Goal: Transaction & Acquisition: Obtain resource

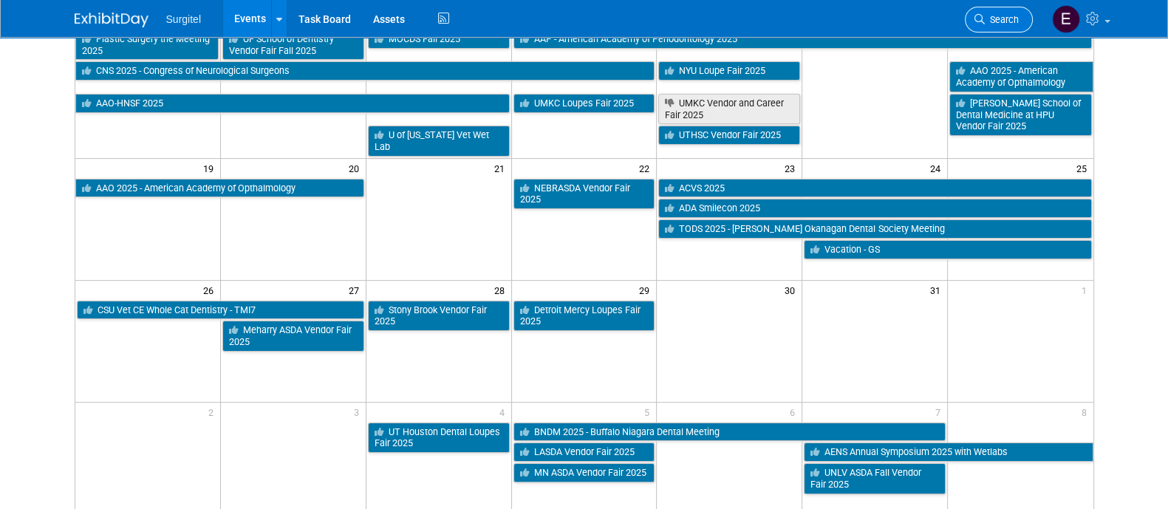
click at [999, 17] on span "Search" at bounding box center [1001, 19] width 34 height 11
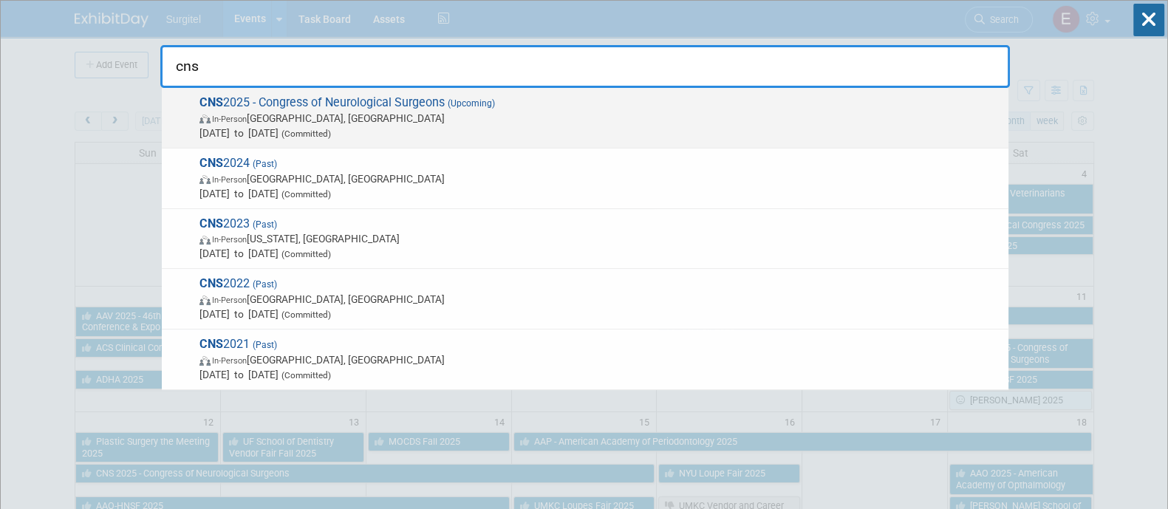
type input "cns"
click at [779, 123] on span "In-Person Los Angeles, CA" at bounding box center [599, 118] width 801 height 15
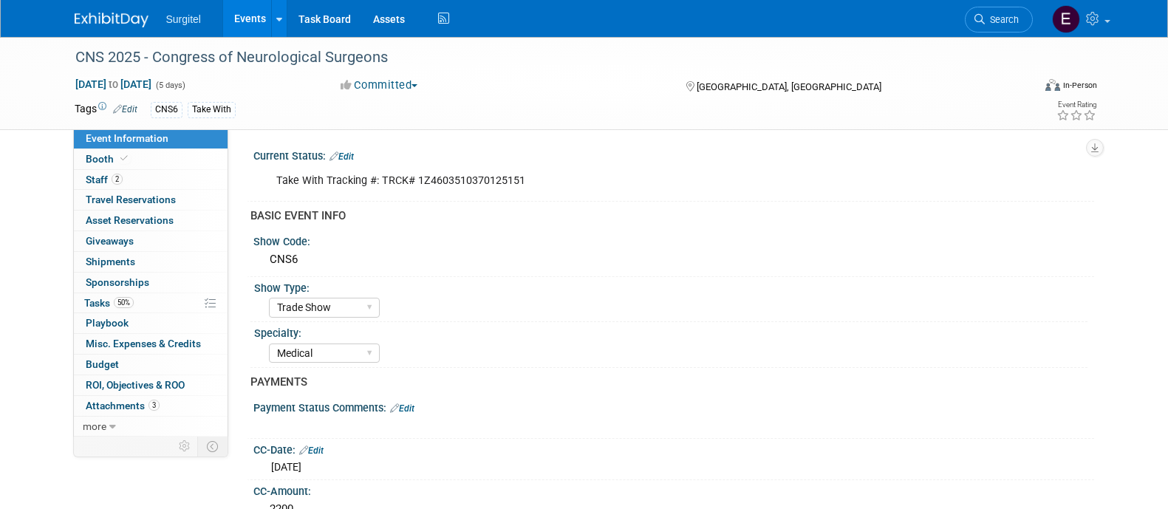
select select "Trade Show"
select select "Medical"
select select "SkyMiles - 93008"
select select "No"
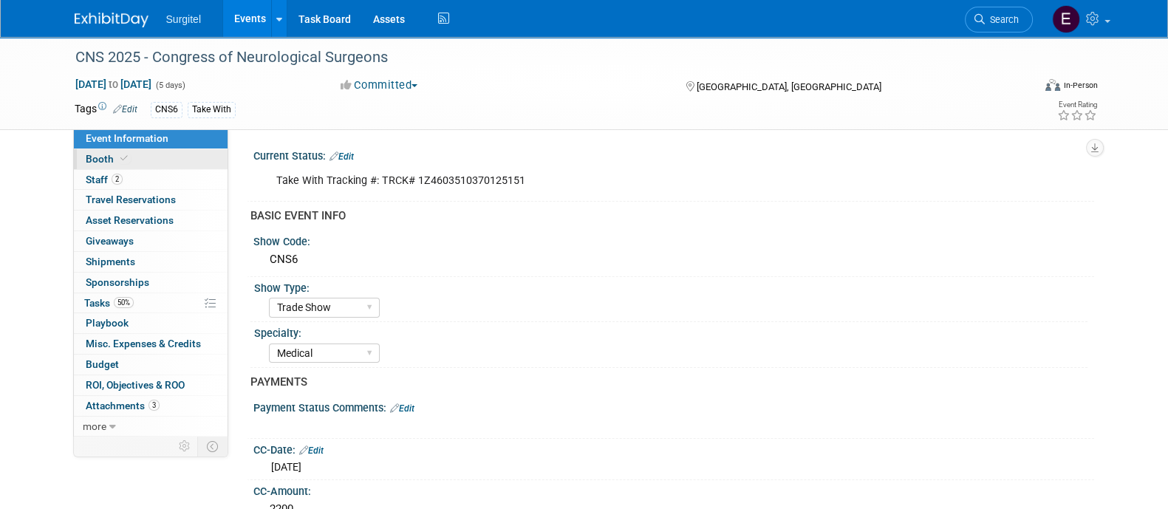
click at [100, 161] on span "Booth" at bounding box center [108, 159] width 45 height 12
select select "8' Fabric Popup"
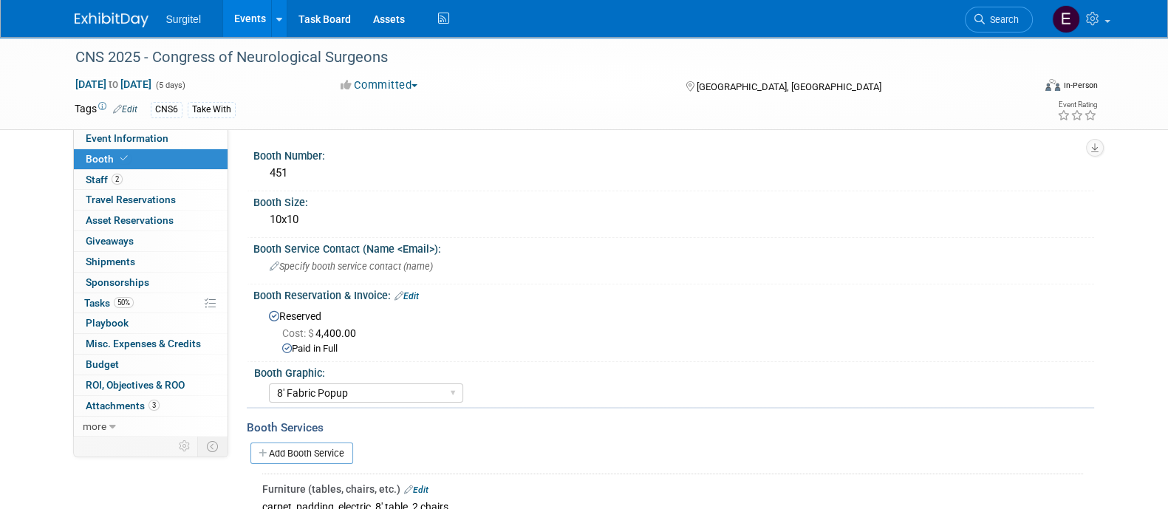
click at [234, 20] on link "Events" at bounding box center [250, 18] width 54 height 37
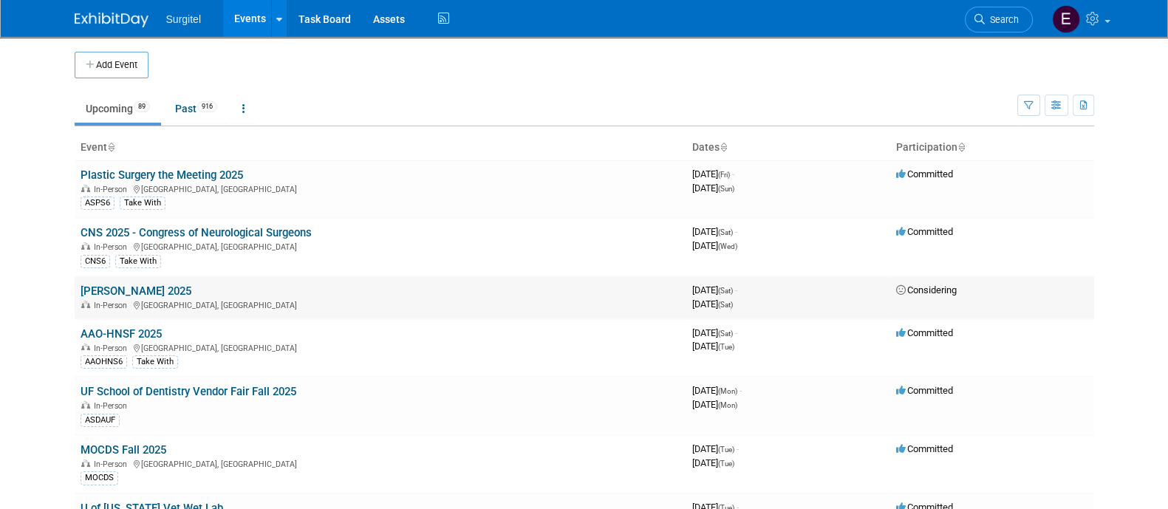
click at [191, 284] on link "[PERSON_NAME] 2025" at bounding box center [135, 290] width 111 height 13
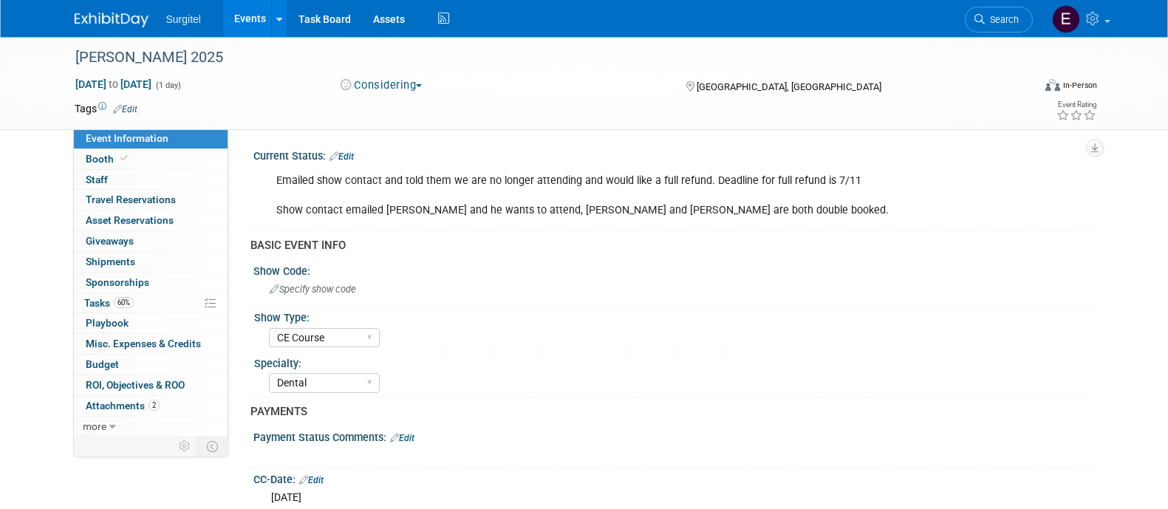
select select "CE Course"
select select "Dental"
select select "Rewards - 12003"
select select "No"
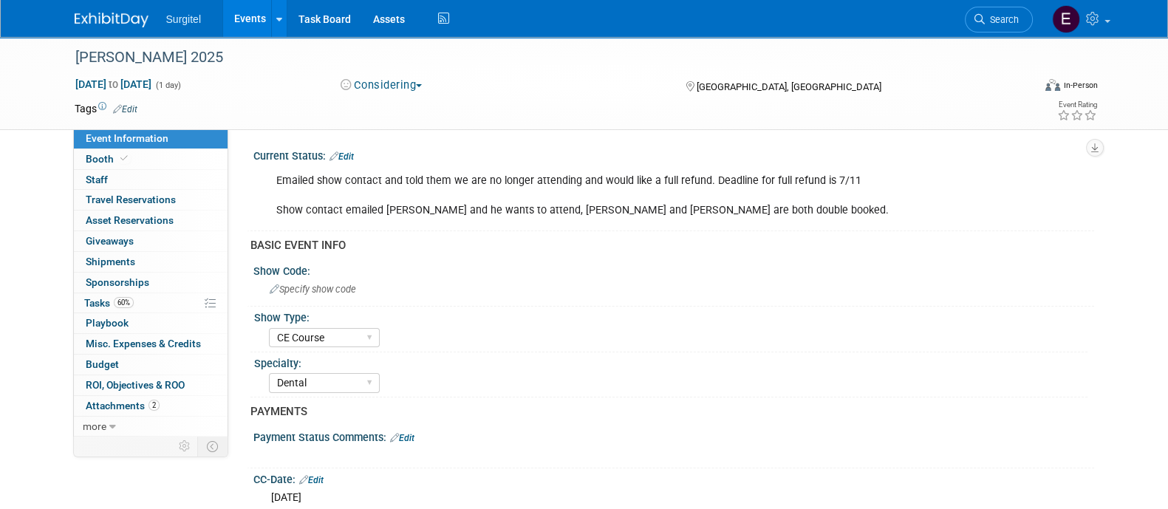
click at [381, 81] on button "Considering" at bounding box center [381, 86] width 92 height 16
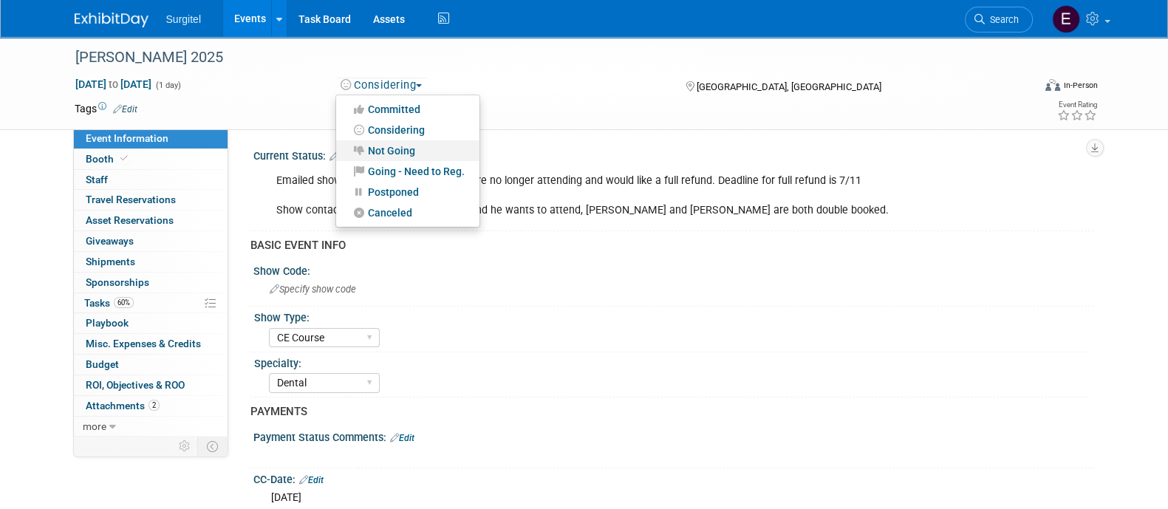
click at [395, 148] on link "Not Going" at bounding box center [407, 150] width 143 height 21
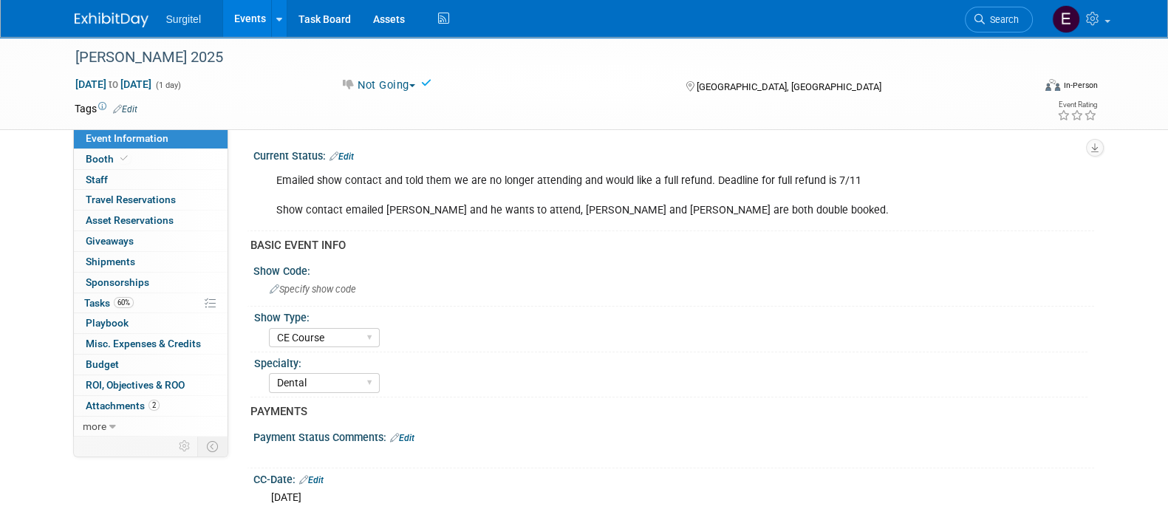
click at [235, 23] on link "Events" at bounding box center [250, 18] width 54 height 37
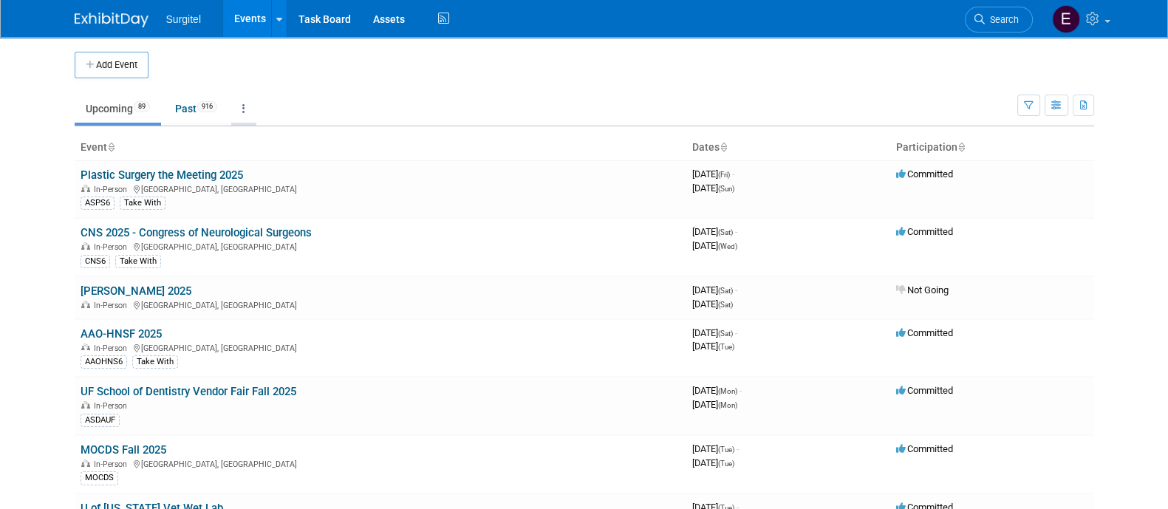
click at [240, 117] on link at bounding box center [243, 109] width 25 height 28
click at [272, 186] on span "Events grouped by year" at bounding box center [290, 182] width 88 height 12
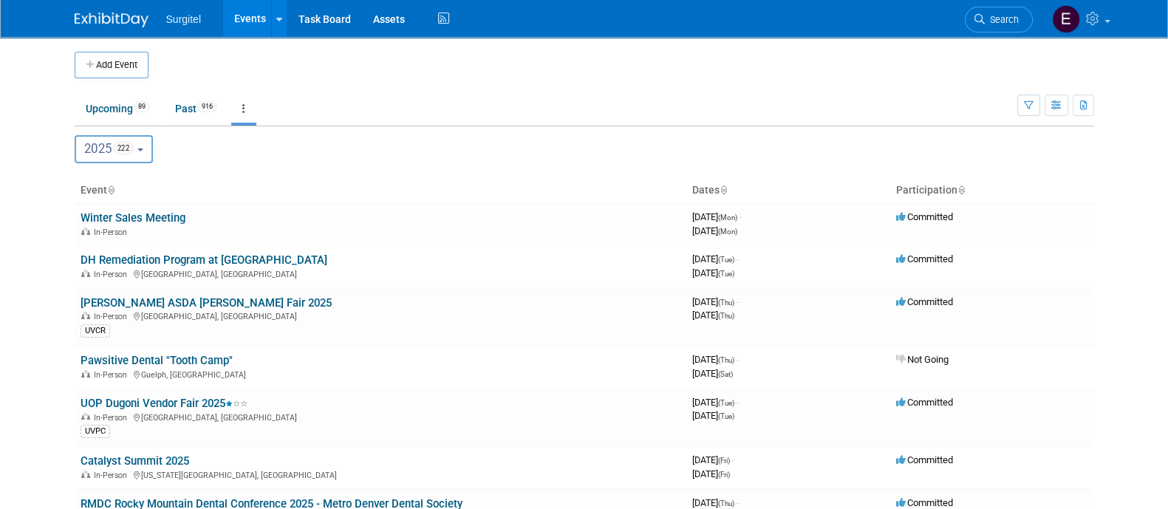
click at [125, 144] on span "222" at bounding box center [123, 148] width 21 height 13
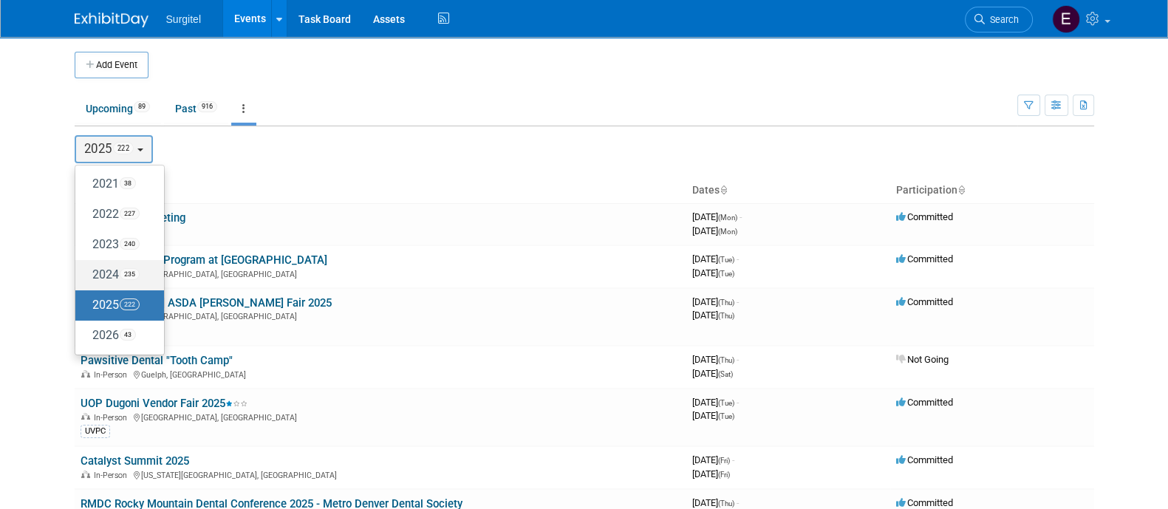
click at [129, 270] on span "235" at bounding box center [130, 274] width 20 height 12
click at [87, 270] on input "2024 235" at bounding box center [83, 275] width 10 height 10
select select "2024"
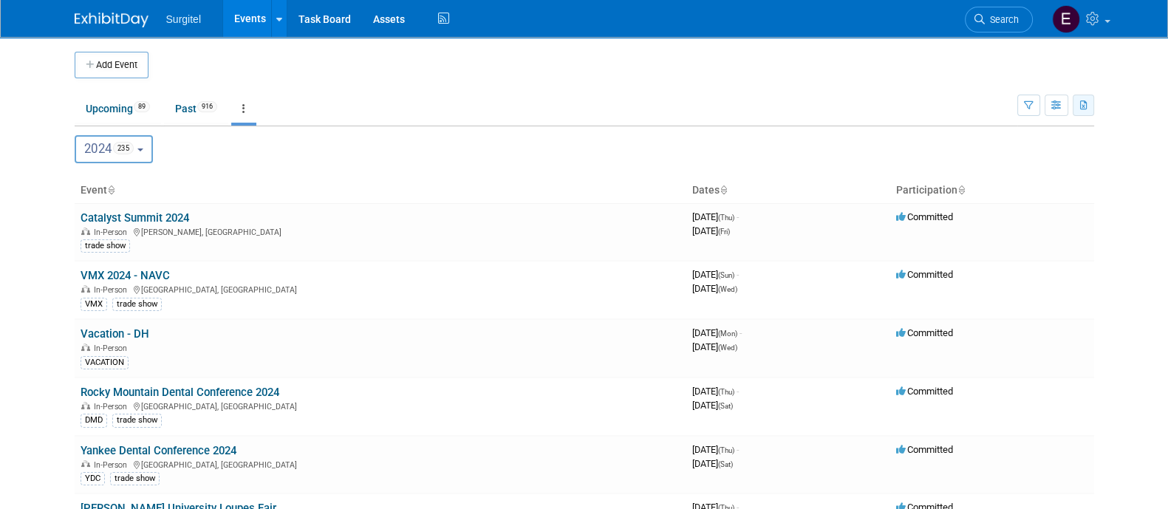
click at [1082, 111] on button "button" at bounding box center [1082, 105] width 21 height 21
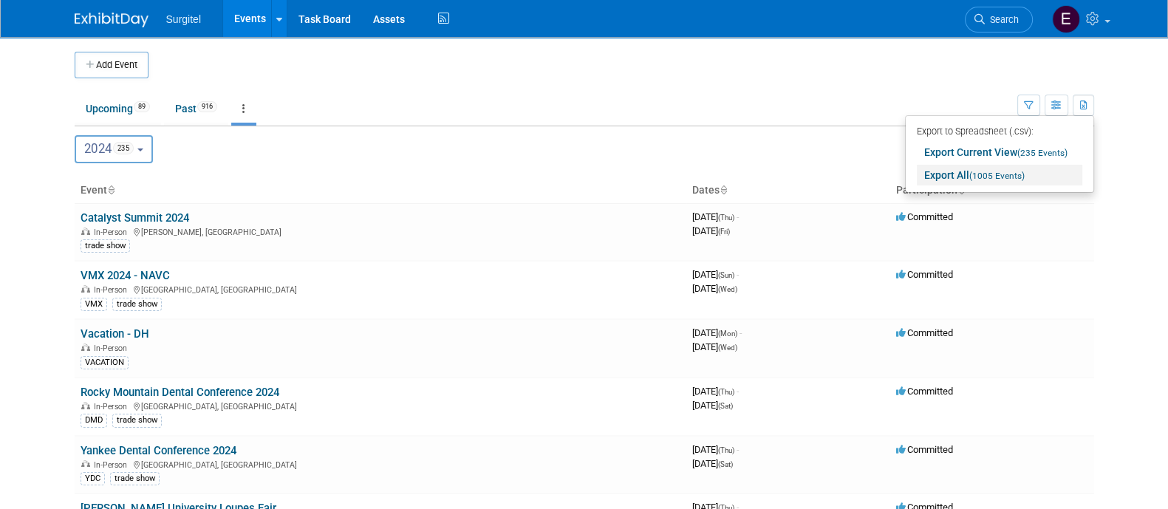
click at [1007, 171] on span "(1005 Events)" at bounding box center [996, 176] width 55 height 10
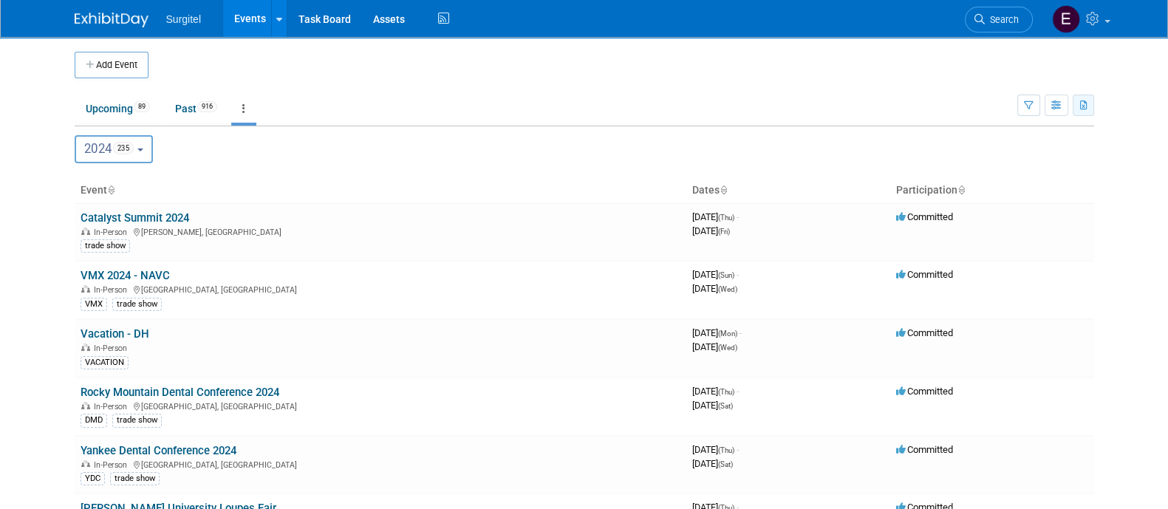
click at [1080, 108] on icon "button" at bounding box center [1084, 106] width 8 height 10
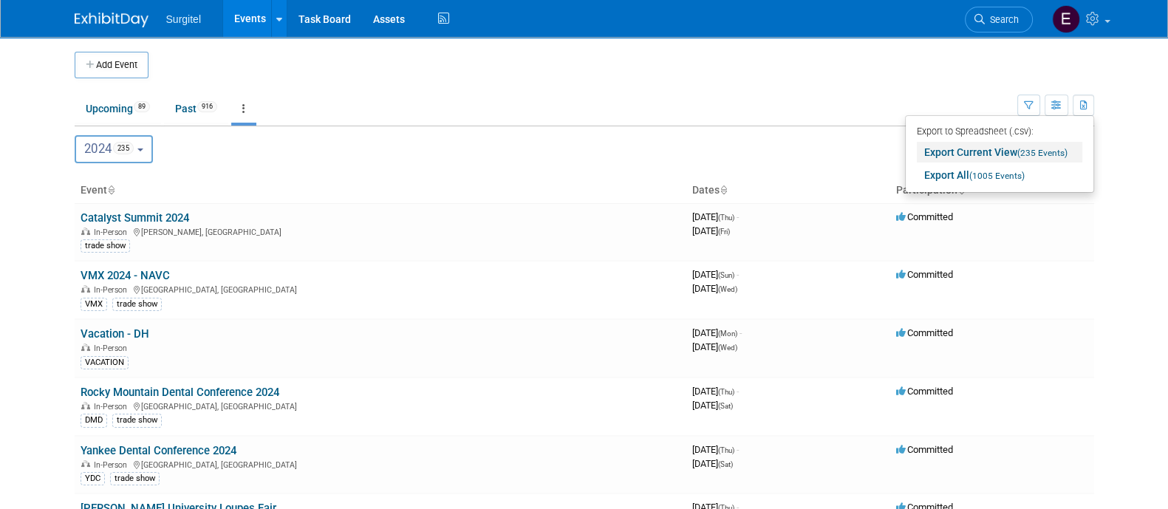
click at [1031, 151] on span "(235 Events)" at bounding box center [1042, 153] width 50 height 10
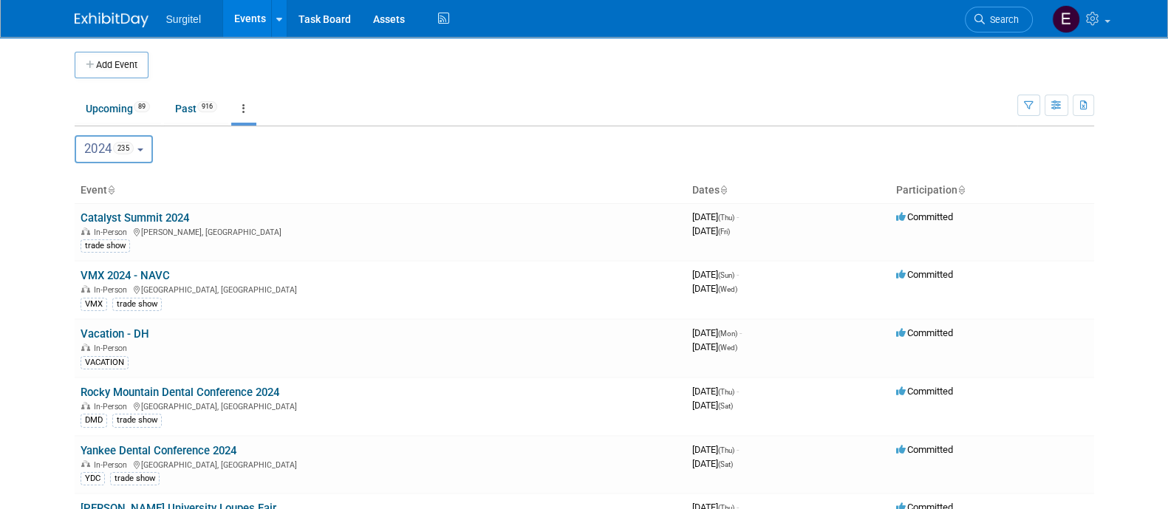
click at [145, 142] on button "2024 235" at bounding box center [114, 149] width 78 height 28
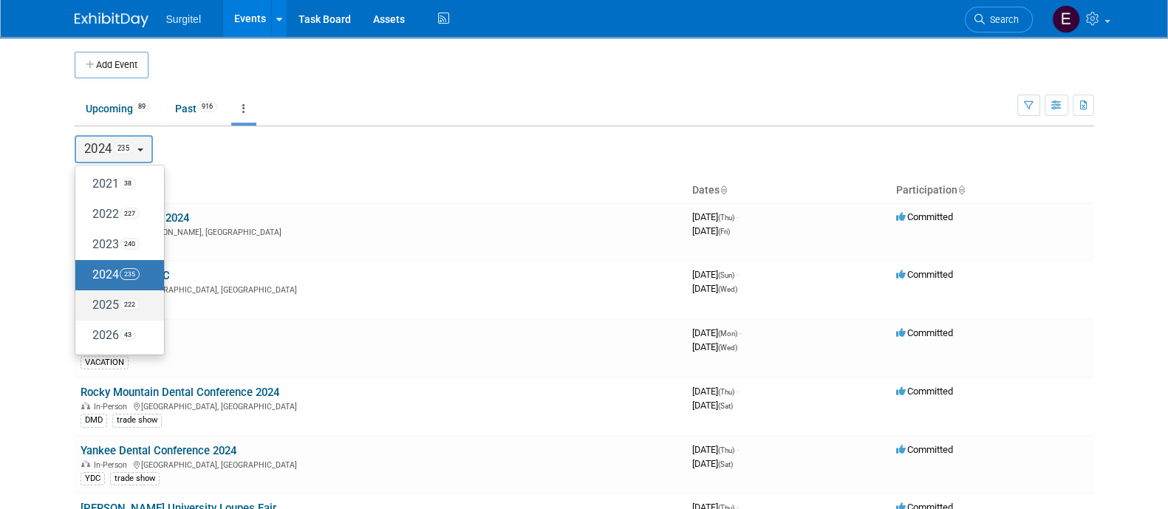
click at [130, 300] on span "222" at bounding box center [130, 304] width 20 height 12
click at [87, 300] on input "2025 222" at bounding box center [83, 305] width 10 height 10
select select "2025"
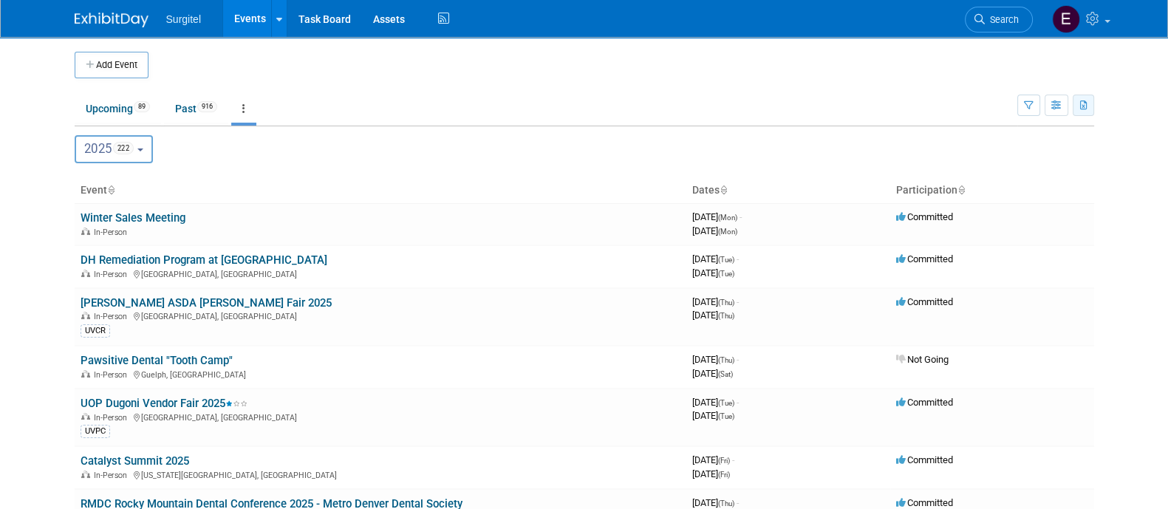
click at [1090, 100] on button "button" at bounding box center [1082, 105] width 21 height 21
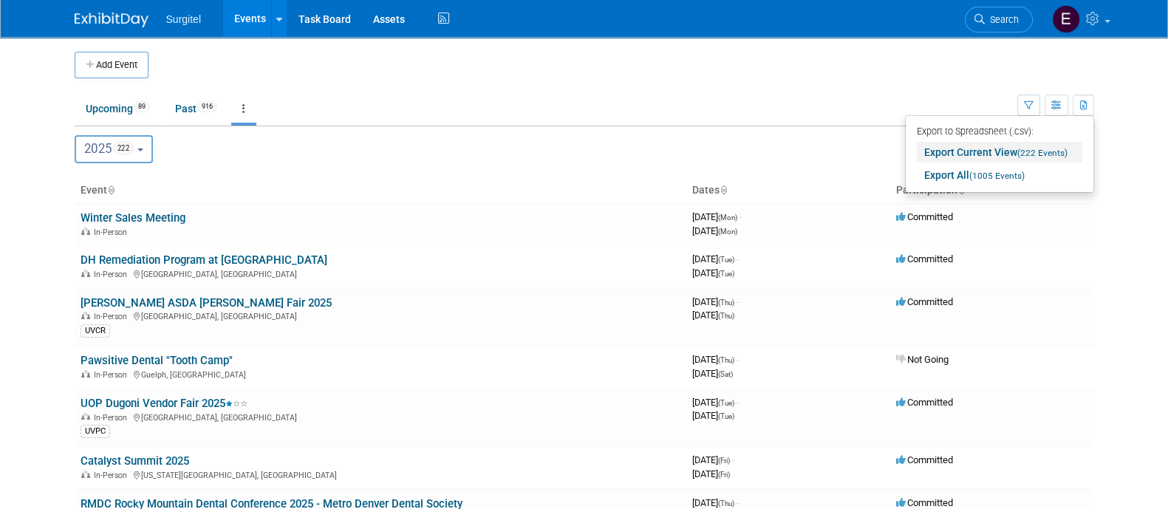
click at [991, 150] on link "Export Current View (222 Events)" at bounding box center [998, 152] width 165 height 21
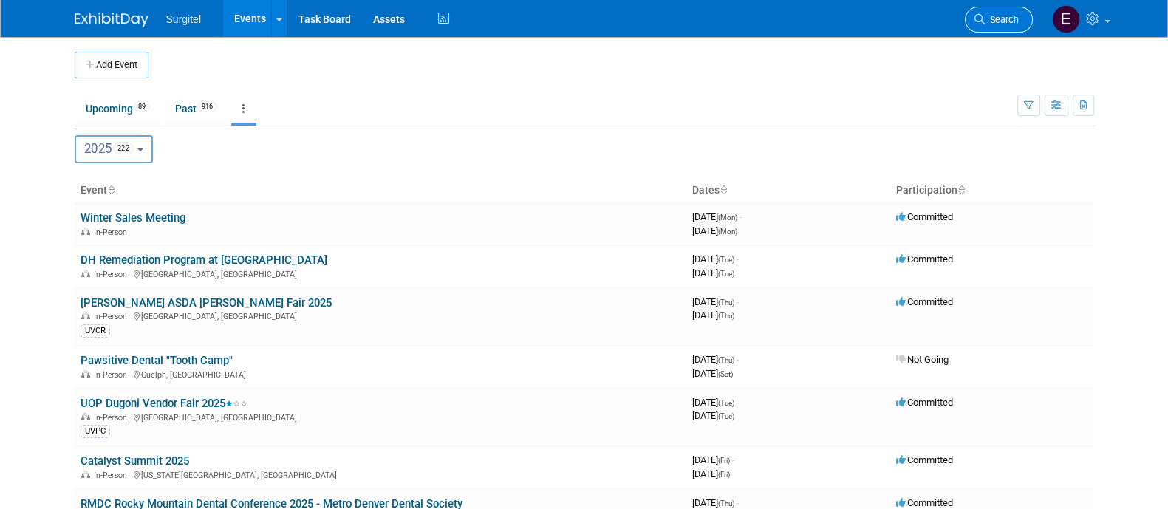
click at [1004, 23] on span "Search" at bounding box center [1001, 19] width 34 height 11
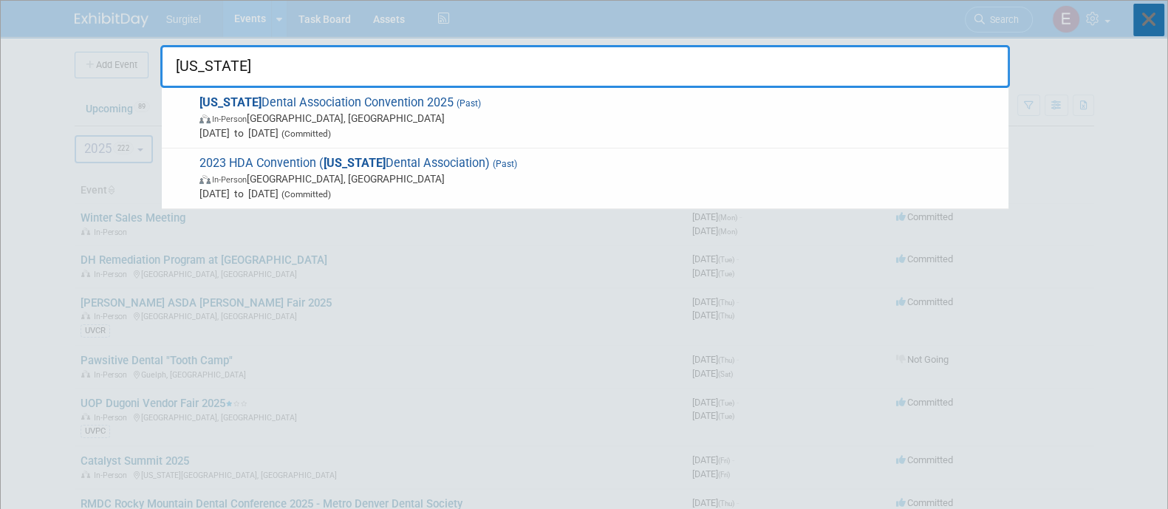
type input "[US_STATE]"
click at [1156, 20] on icon at bounding box center [1148, 20] width 31 height 32
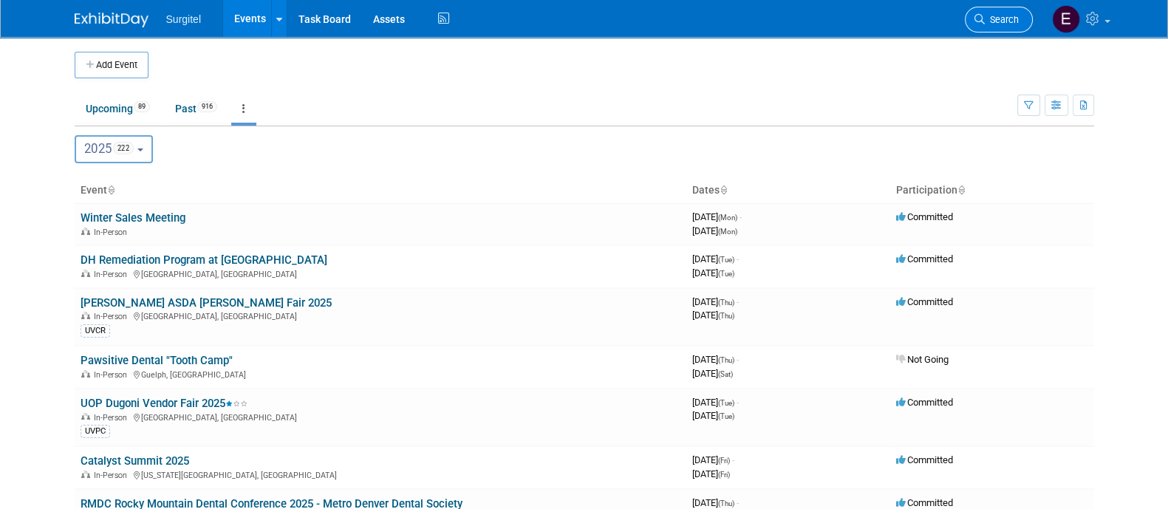
click at [976, 10] on link "Search" at bounding box center [998, 20] width 68 height 26
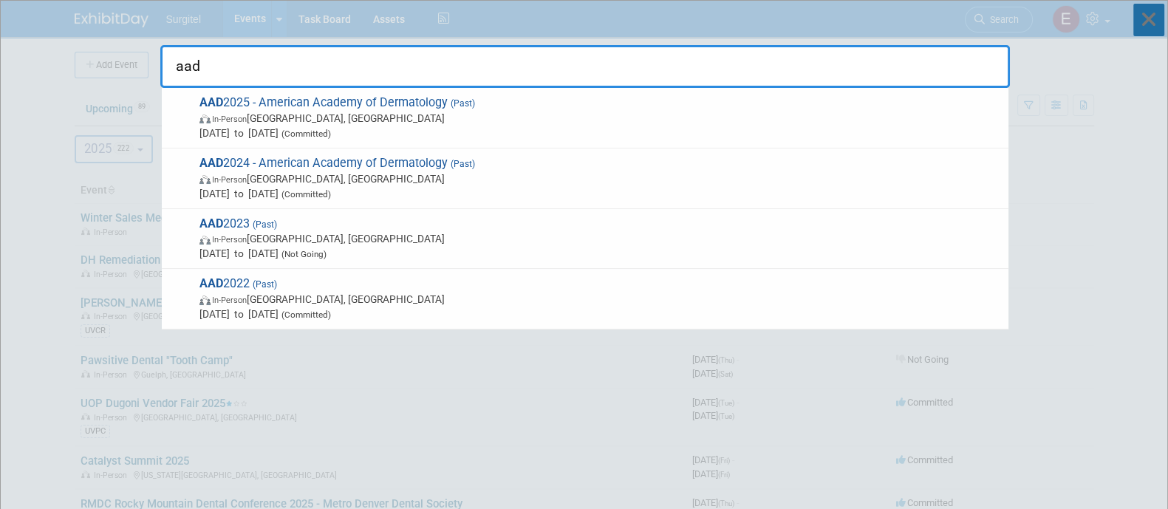
type input "aad"
click at [1160, 16] on icon at bounding box center [1148, 20] width 31 height 32
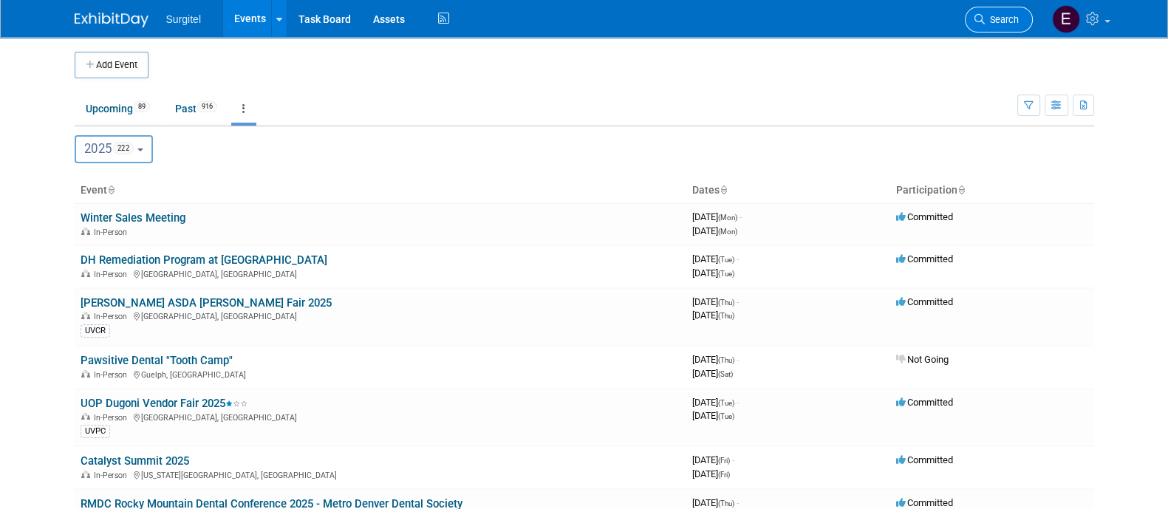
click at [982, 14] on icon at bounding box center [979, 19] width 10 height 10
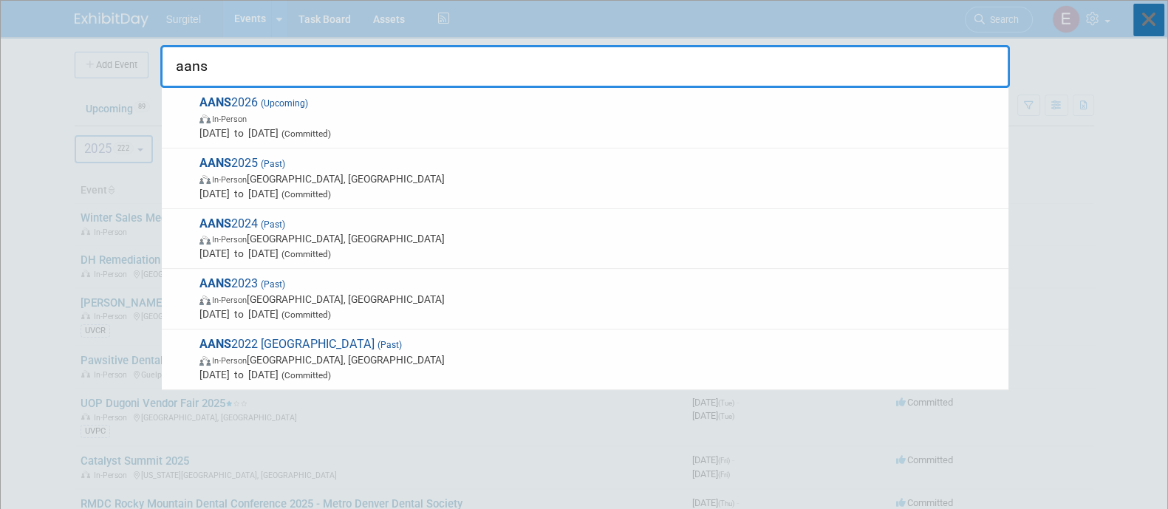
type input "aans"
click at [1160, 20] on icon at bounding box center [1148, 20] width 31 height 32
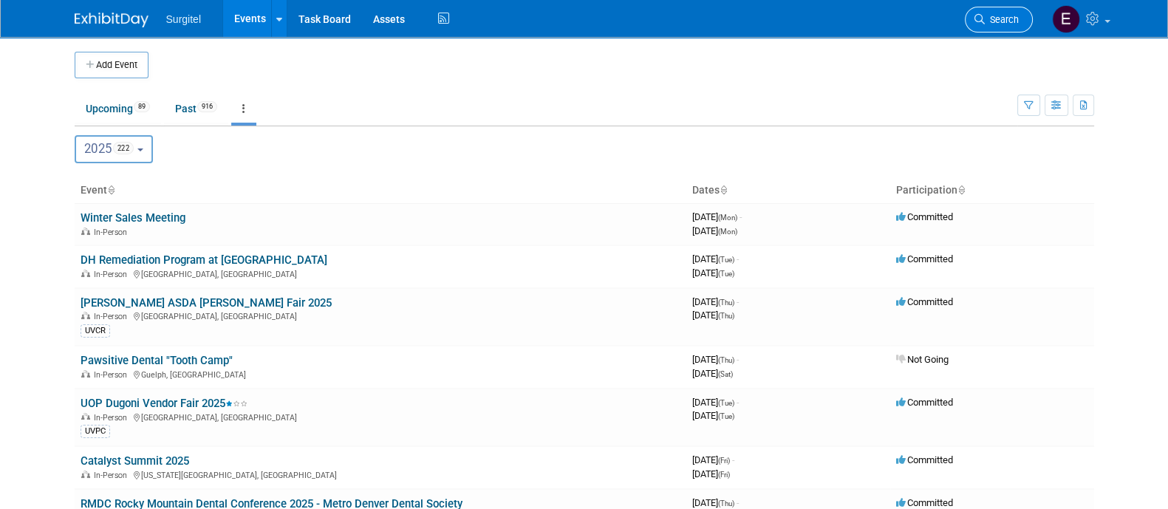
click at [1015, 10] on link "Search" at bounding box center [998, 20] width 68 height 26
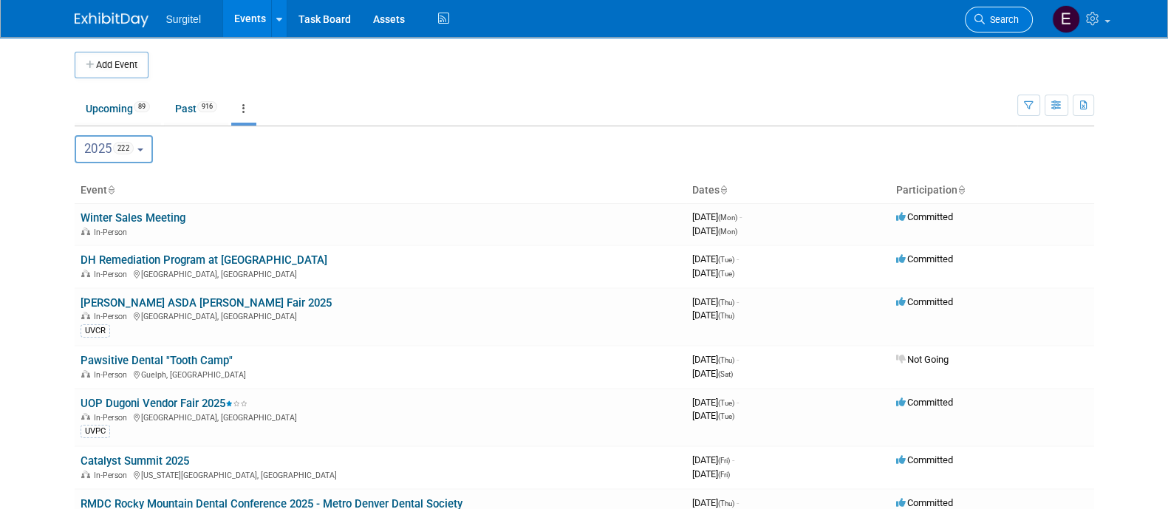
click at [1012, 16] on span "Search" at bounding box center [1001, 19] width 34 height 11
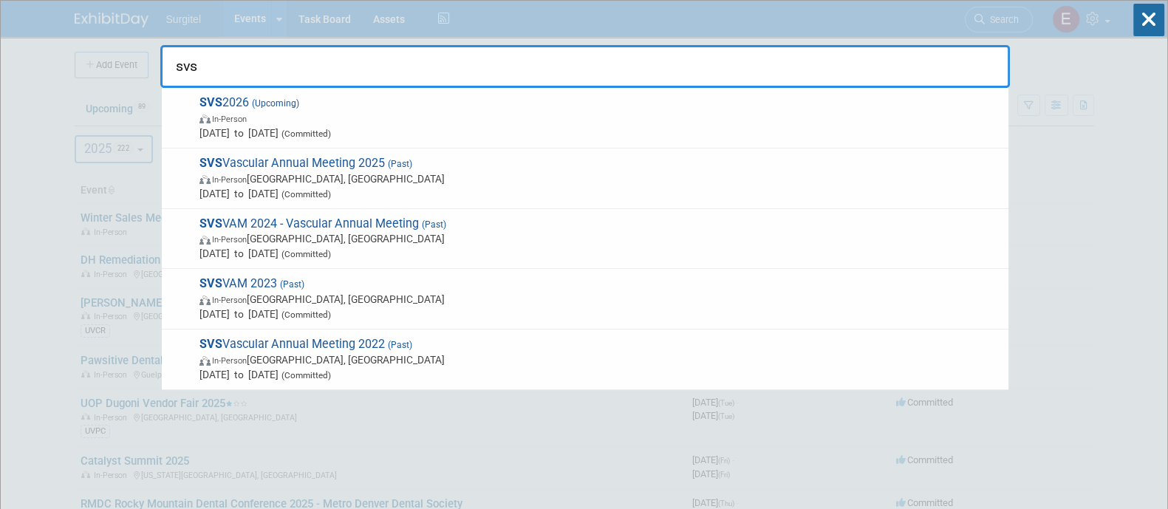
type input "svs"
